Goal: Navigation & Orientation: Find specific page/section

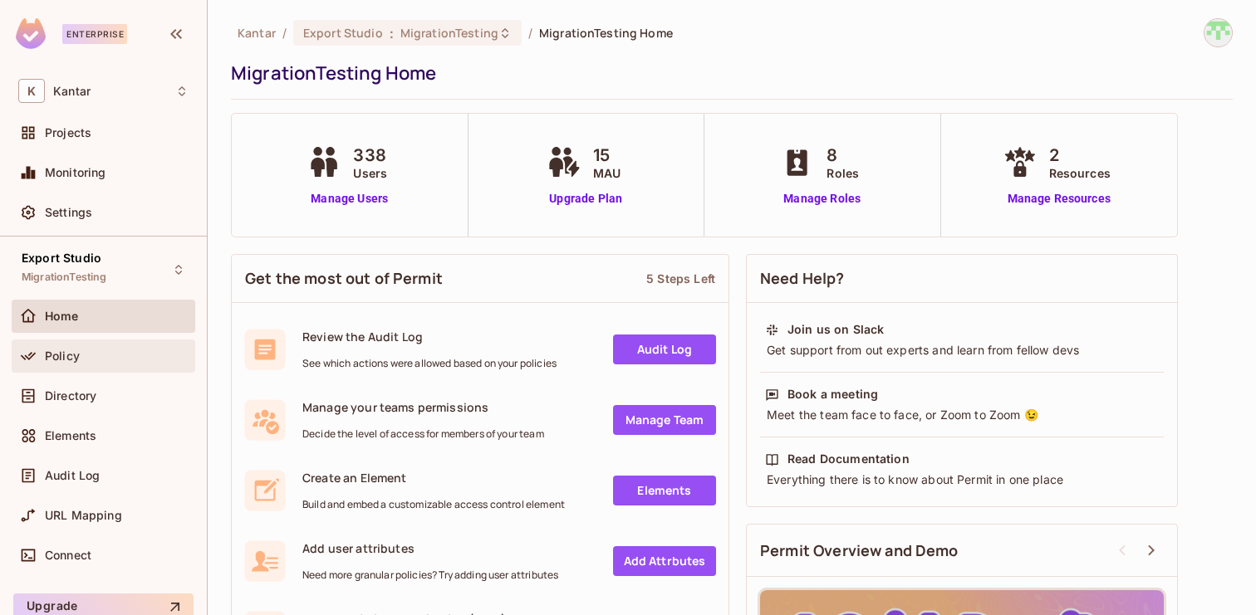
click at [87, 363] on div "Policy" at bounding box center [103, 356] width 170 height 20
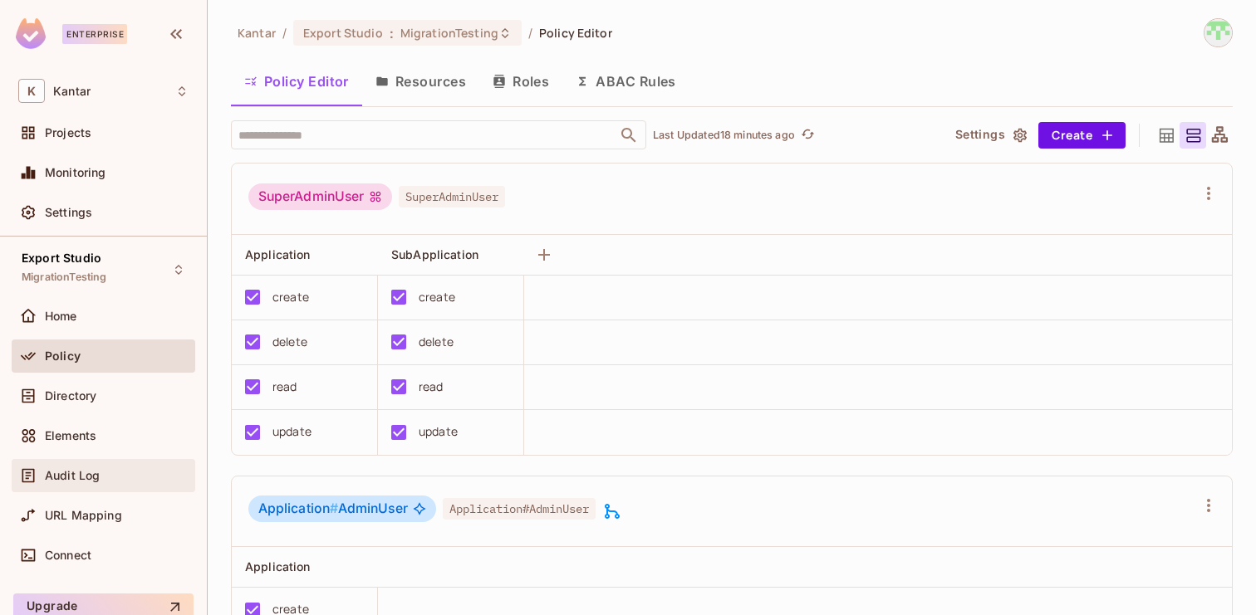
scroll to position [29, 0]
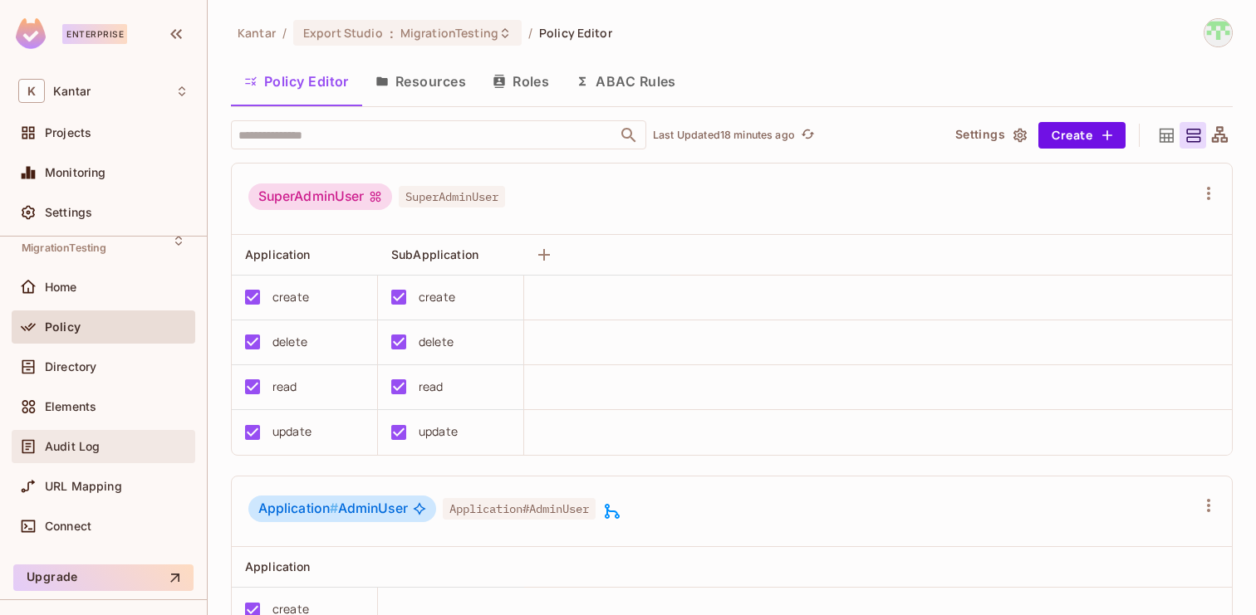
click at [77, 456] on div "Audit Log" at bounding box center [103, 447] width 170 height 20
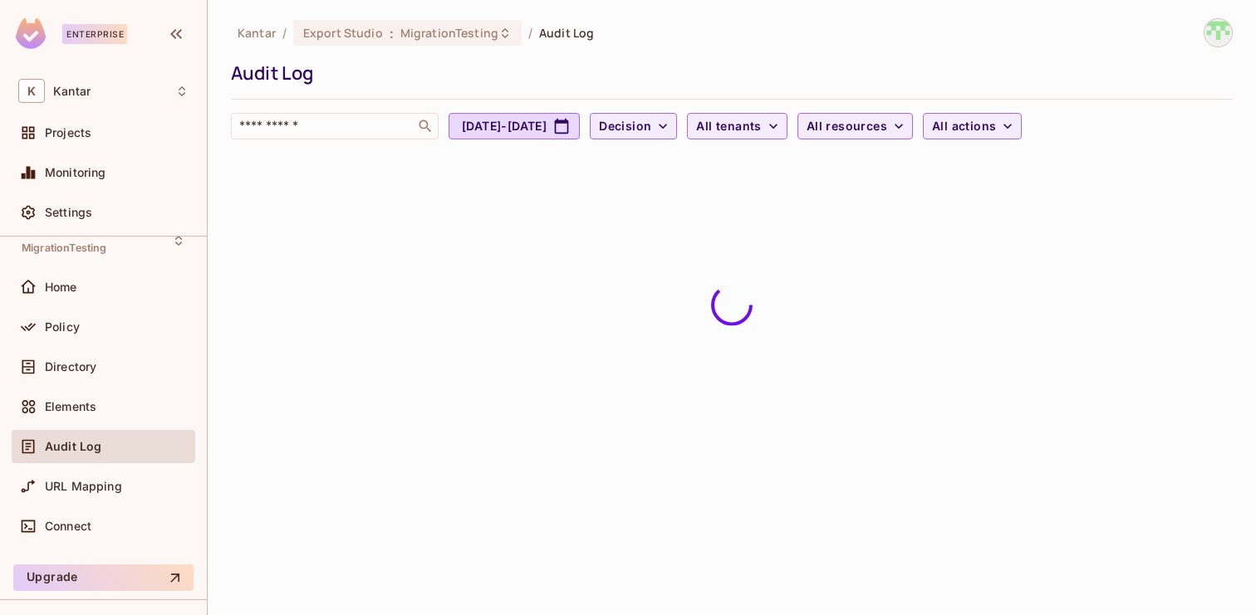
click at [417, 49] on div "Kantar / Export Studio : MigrationTesting / Audit Log Audit Log ​ [DATE] - [DAT…" at bounding box center [731, 78] width 1001 height 121
click at [423, 37] on span "MigrationTesting" at bounding box center [449, 33] width 98 height 16
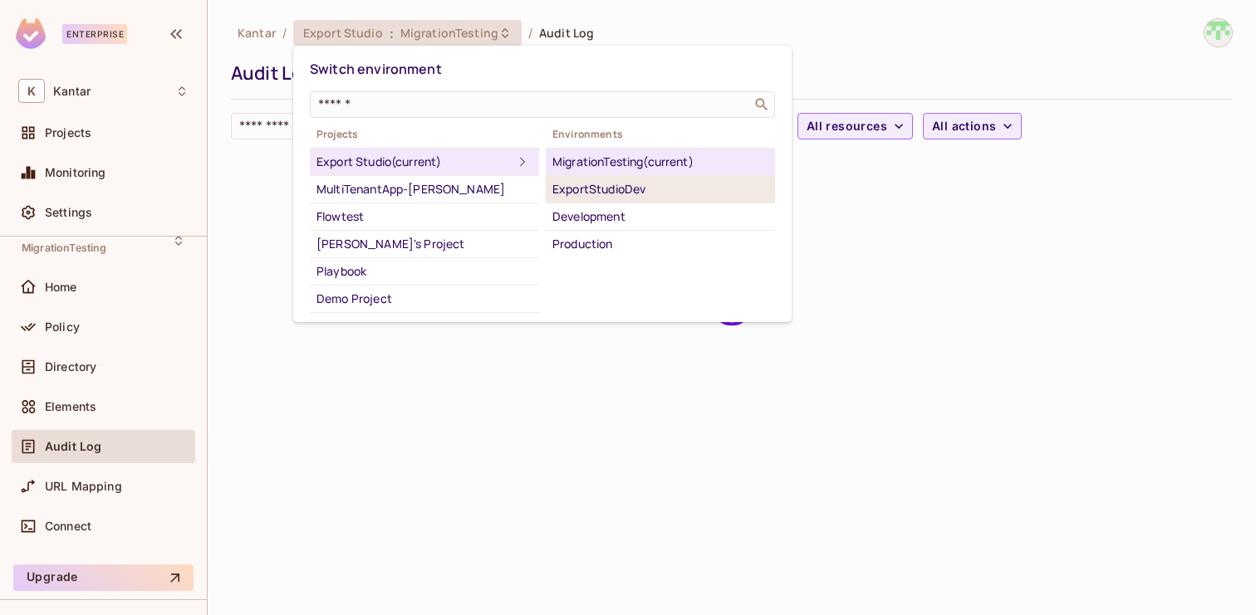
click at [592, 193] on div "ExportStudioDev" at bounding box center [660, 189] width 216 height 20
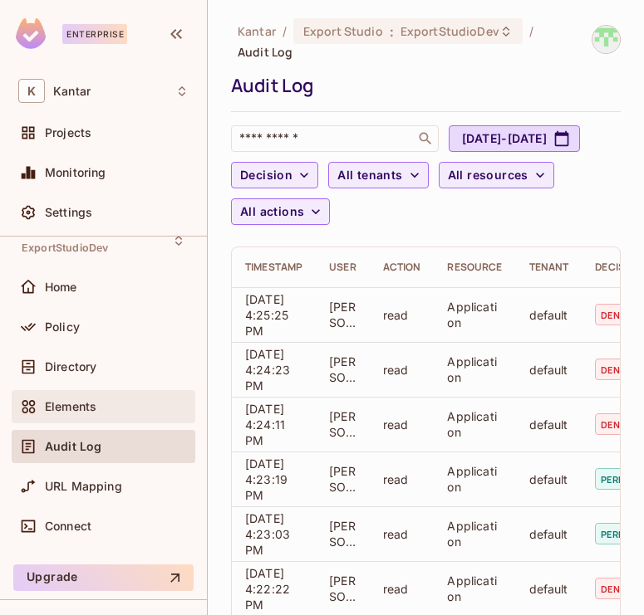
click at [65, 400] on span "Elements" at bounding box center [70, 406] width 51 height 13
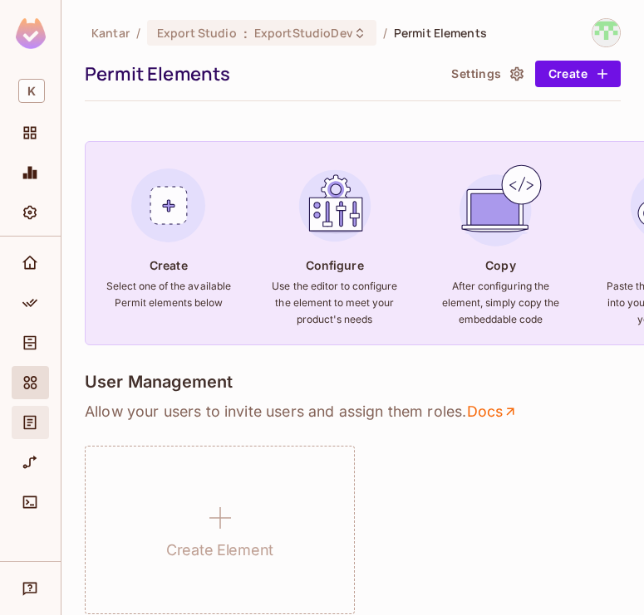
click at [32, 426] on icon "Audit Log" at bounding box center [30, 422] width 17 height 17
